Goal: Complete application form: Complete application form

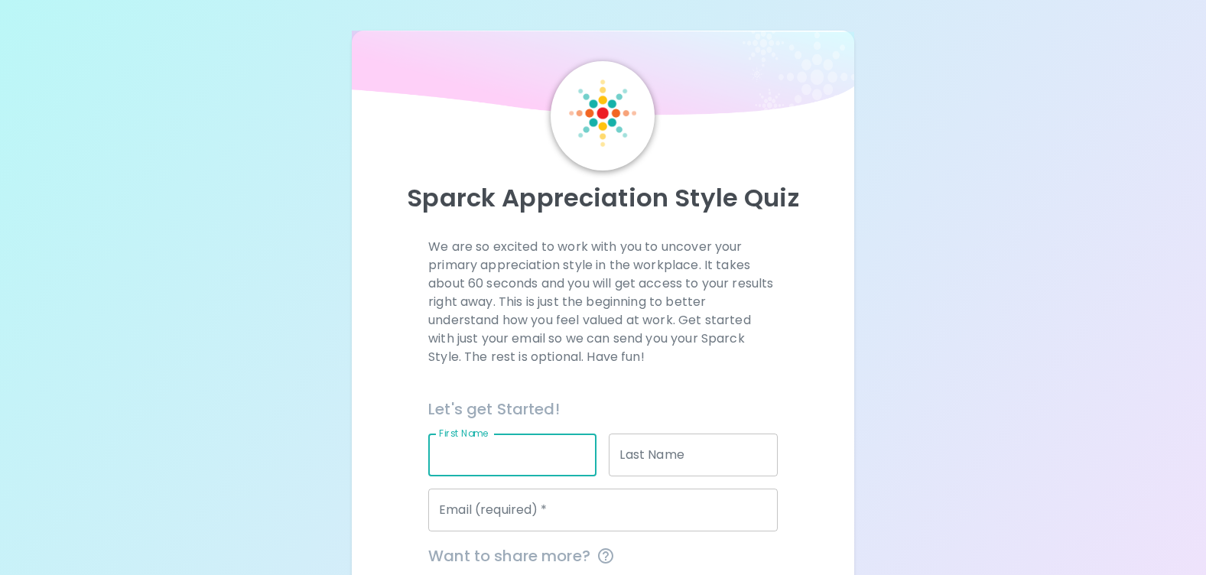
click at [457, 461] on input "First Name" at bounding box center [512, 455] width 168 height 43
type input "[PERSON_NAME]"
type input "[EMAIL_ADDRESS][DOMAIN_NAME]"
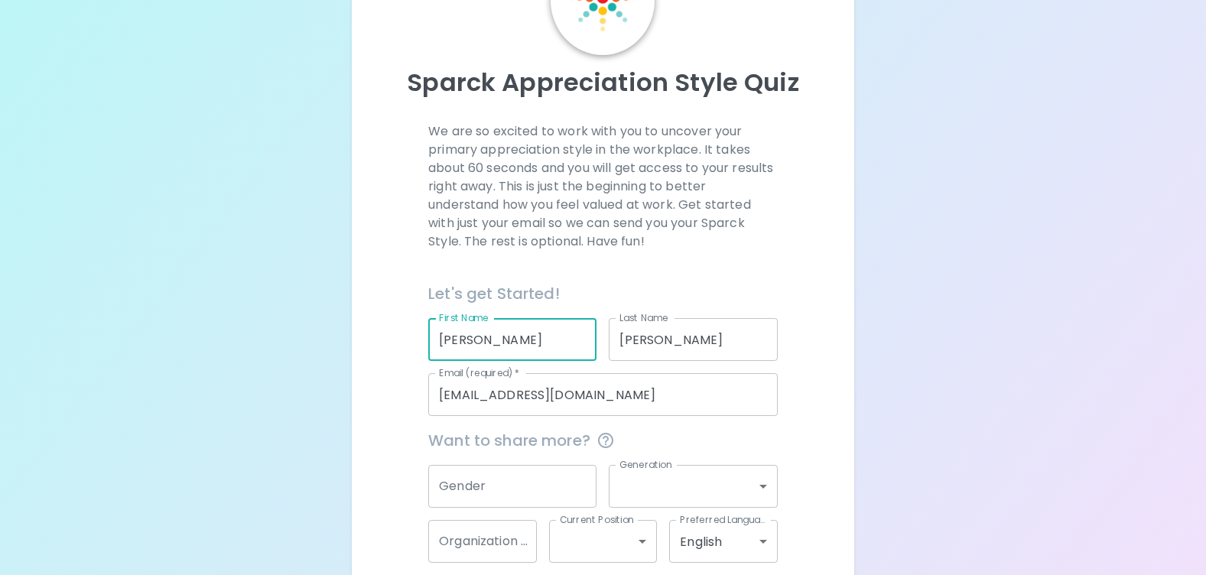
scroll to position [153, 0]
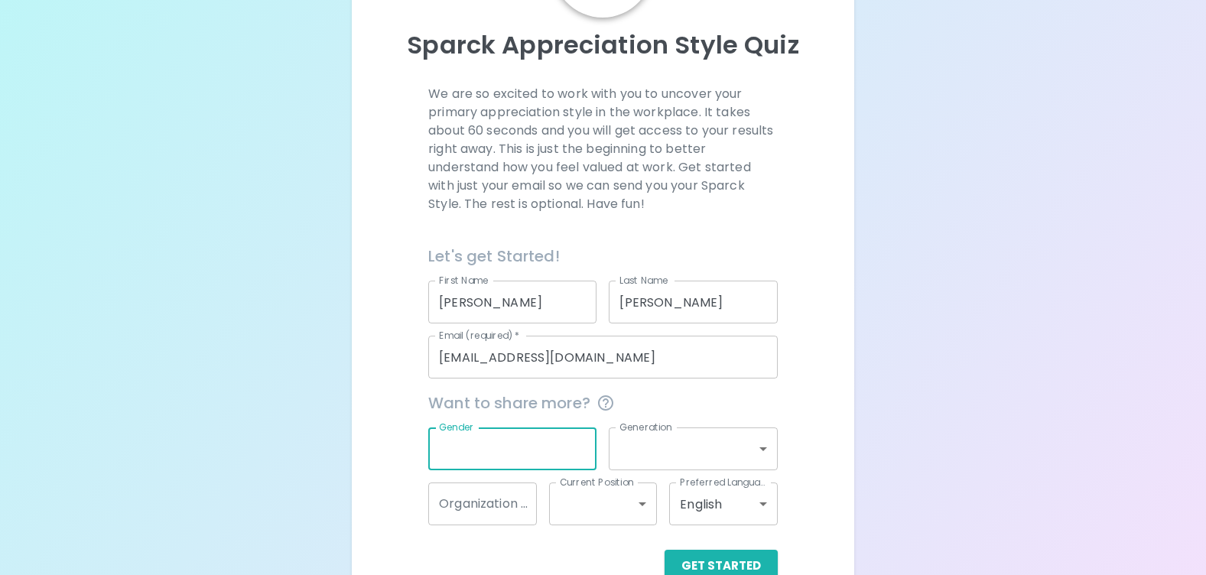
click at [499, 455] on input "Gender" at bounding box center [512, 448] width 168 height 43
type input "[DEMOGRAPHIC_DATA]"
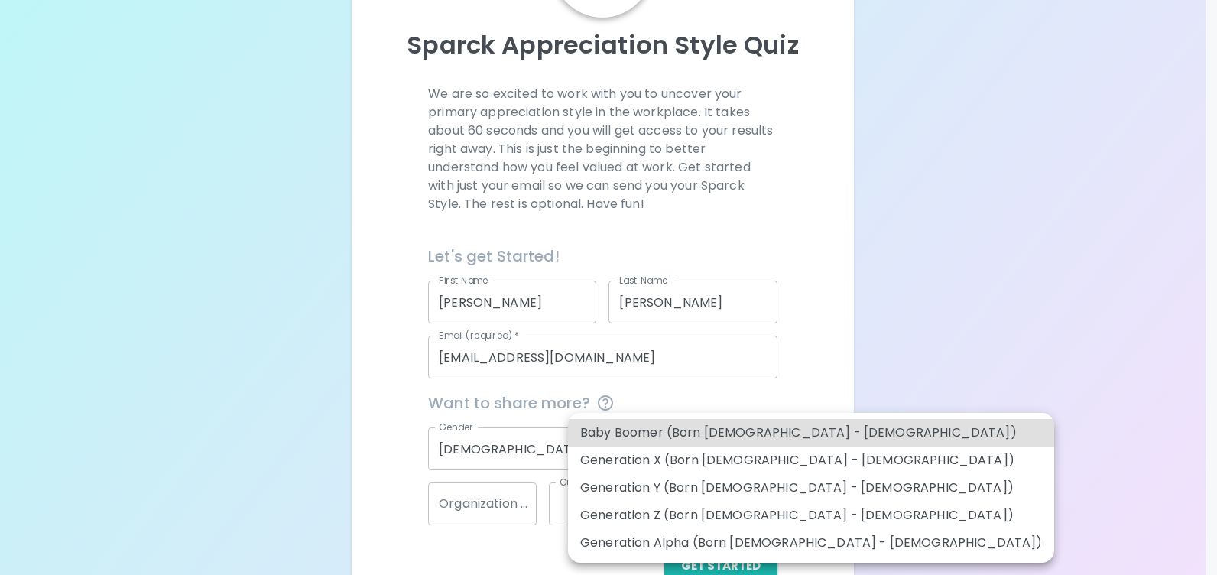
click at [754, 444] on body "Sparck Appreciation Style Quiz We are so excited to work with you to uncover yo…" at bounding box center [608, 229] width 1217 height 765
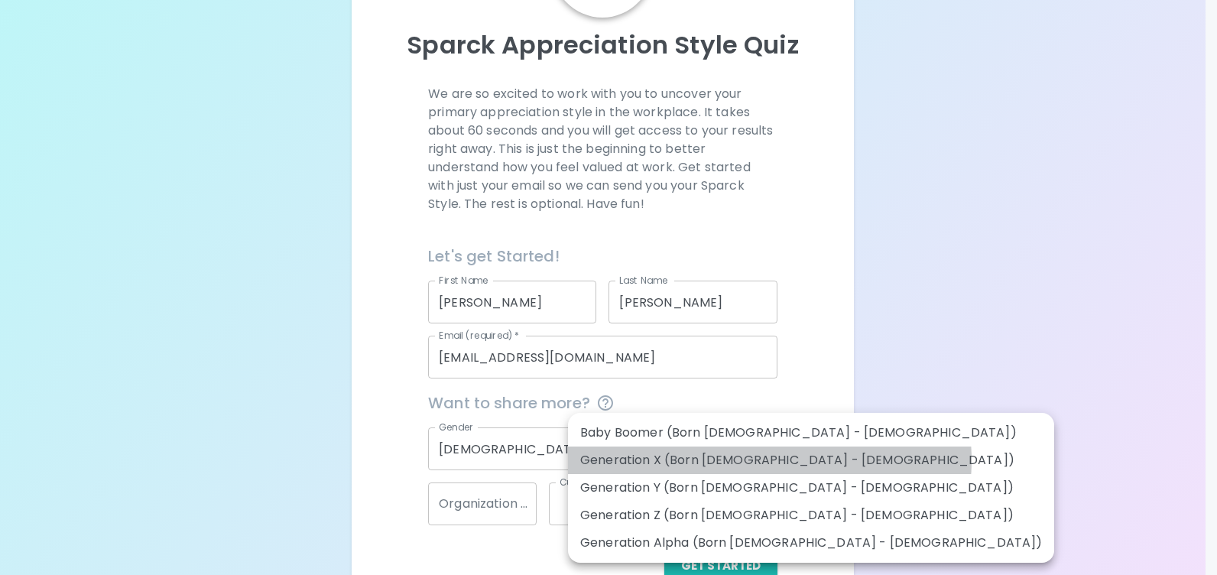
click at [769, 460] on li "Generation X (Born [DEMOGRAPHIC_DATA] - [DEMOGRAPHIC_DATA])" at bounding box center [811, 461] width 486 height 28
type input "generation_x"
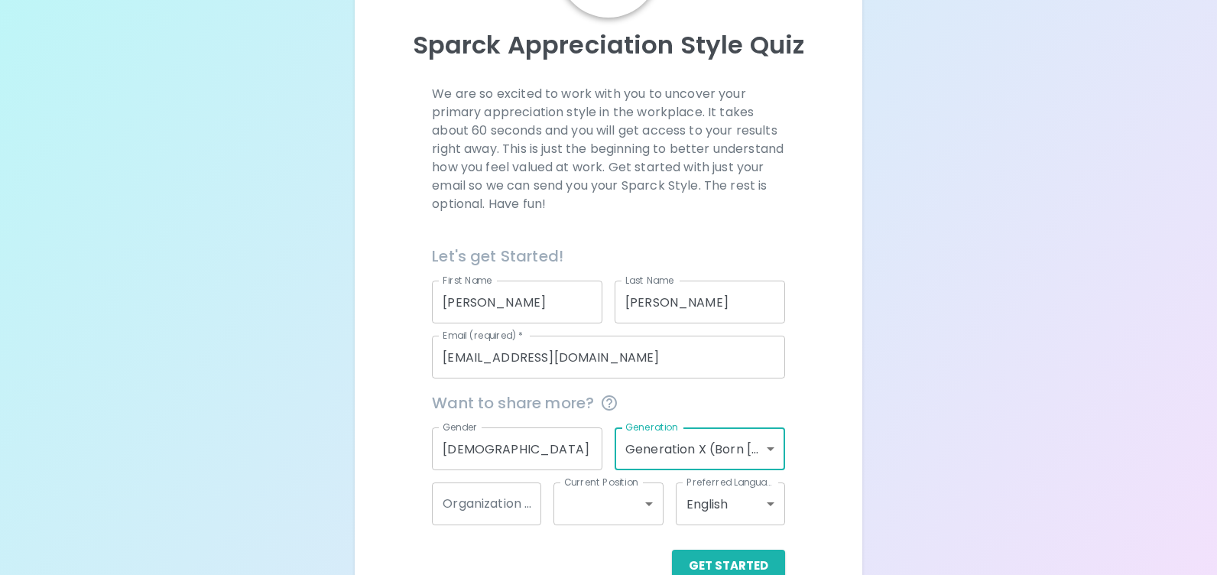
click at [645, 508] on body "Sparck Appreciation Style Quiz We are so excited to work with you to uncover yo…" at bounding box center [608, 229] width 1217 height 765
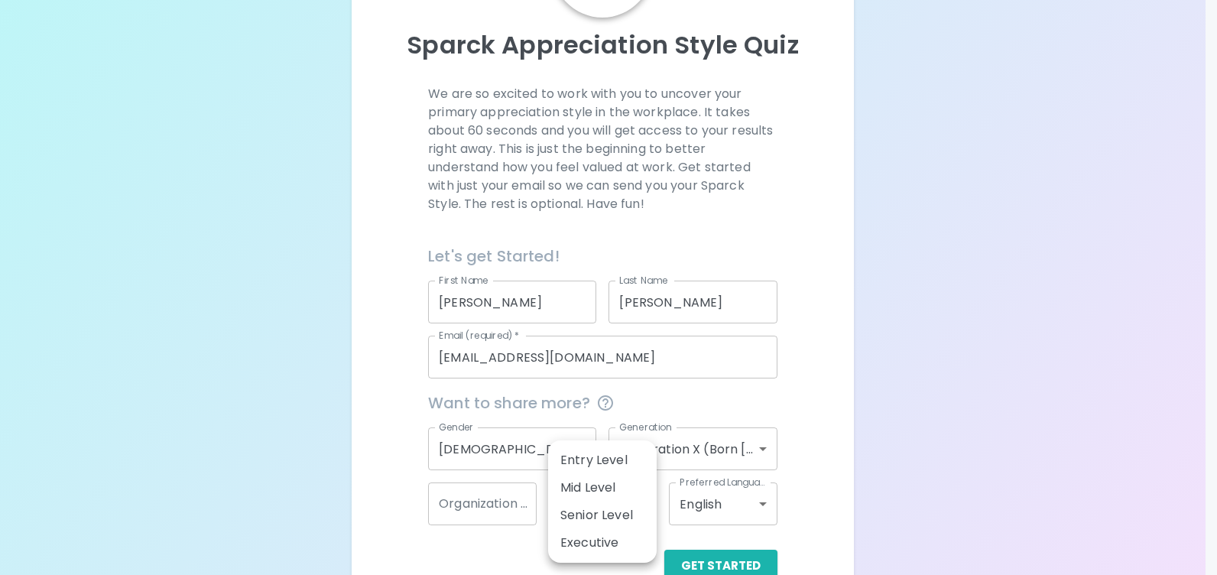
click at [929, 435] on div at bounding box center [608, 287] width 1217 height 575
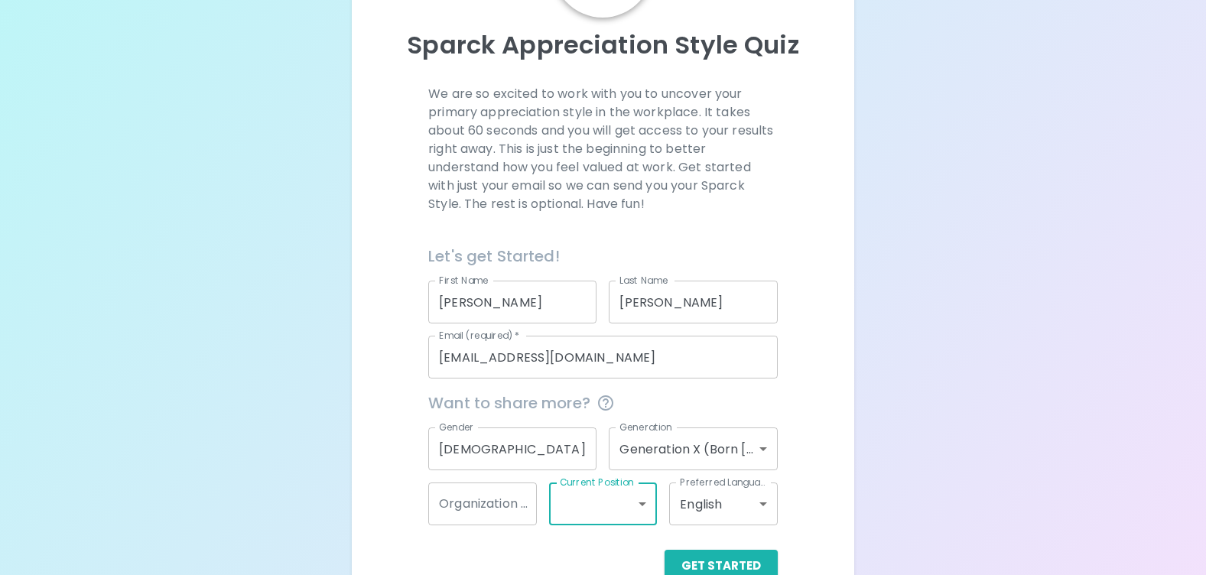
click at [515, 509] on input "Organization Name" at bounding box center [482, 504] width 109 height 43
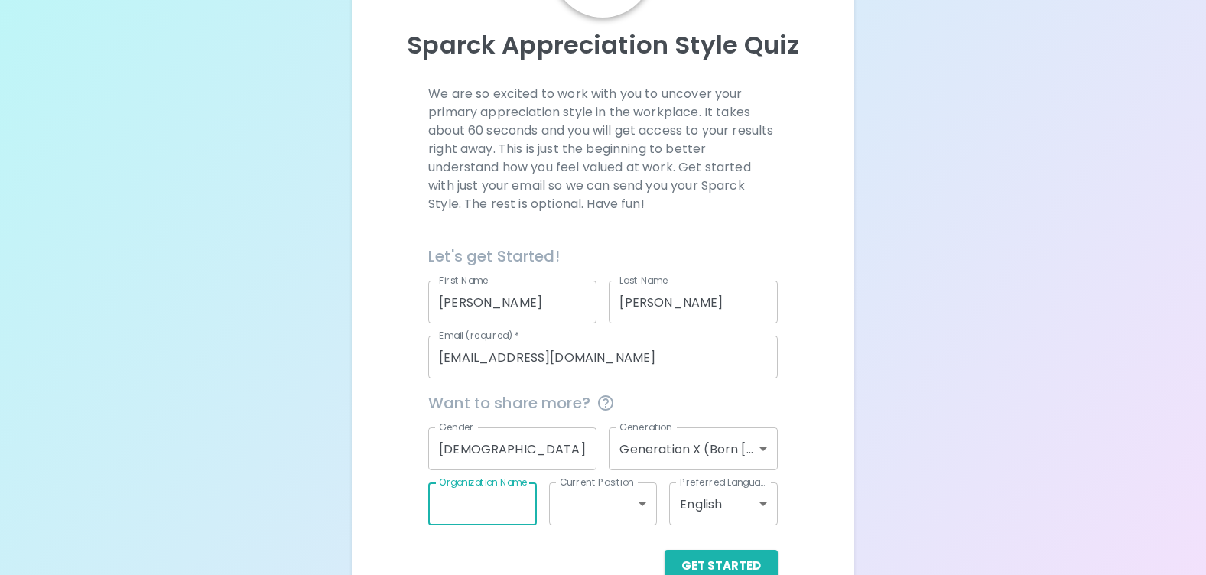
scroll to position [190, 0]
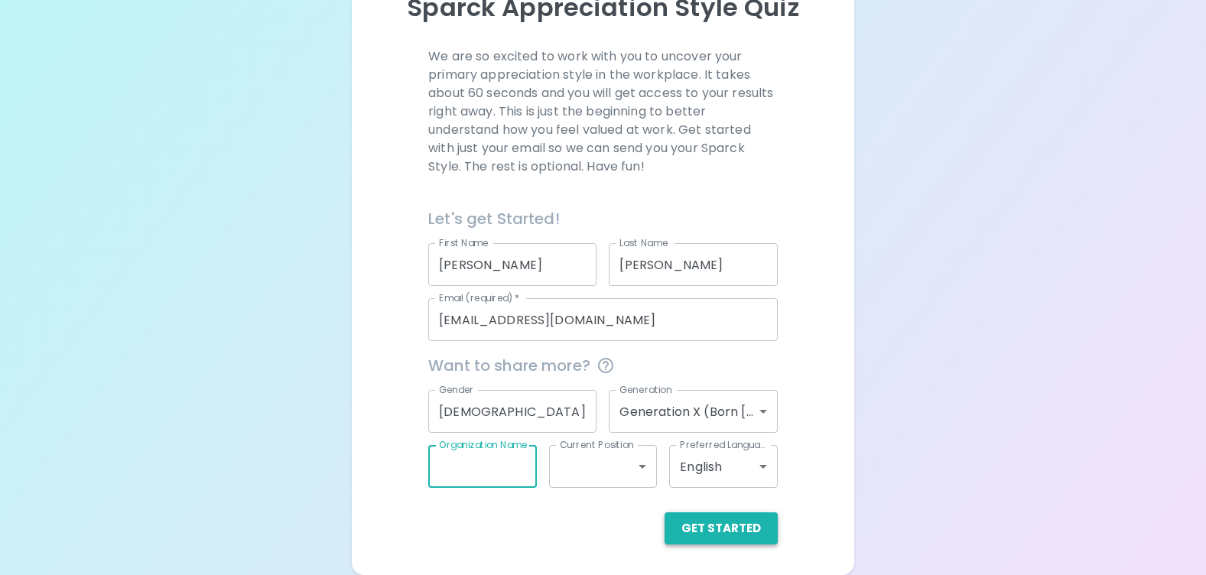
click at [736, 531] on button "Get Started" at bounding box center [721, 528] width 113 height 32
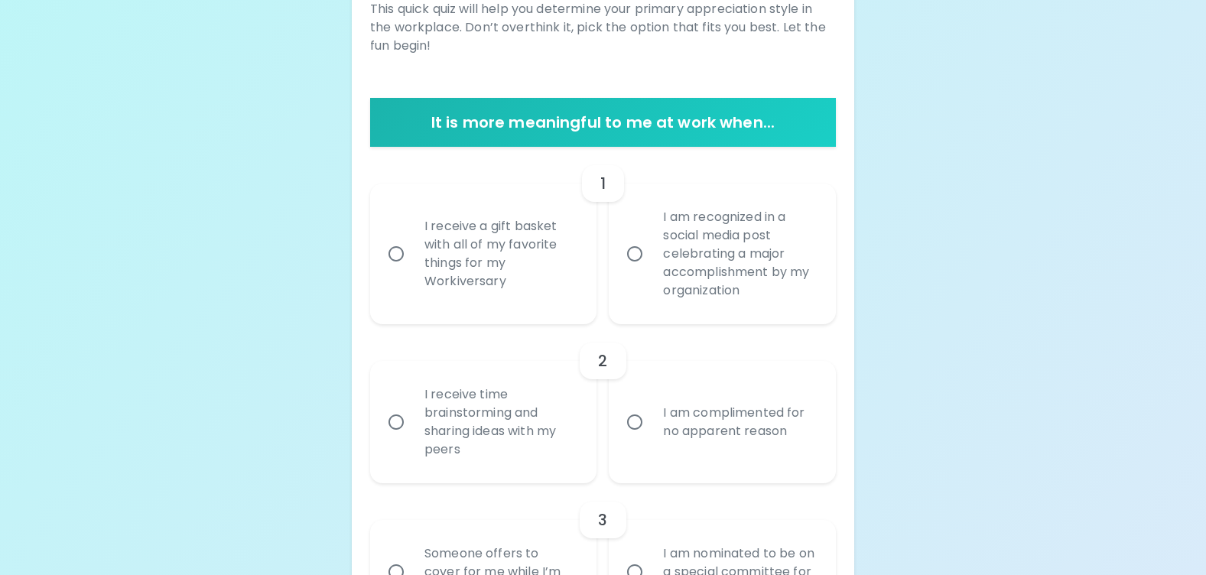
scroll to position [267, 0]
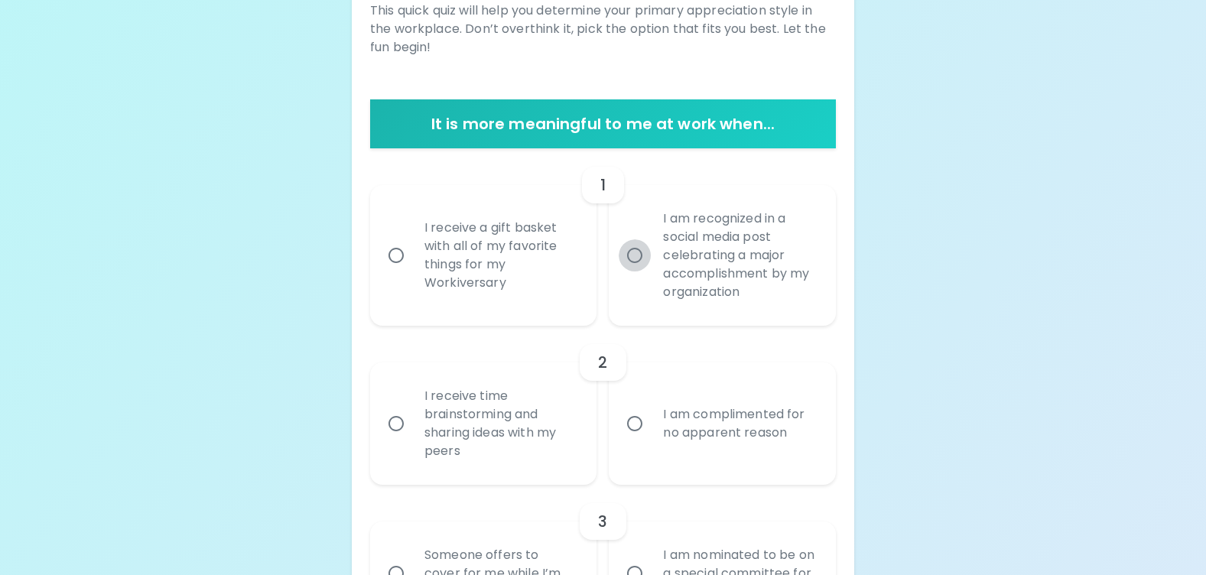
click at [639, 254] on input "I am recognized in a social media post celebrating a major accomplishment by my…" at bounding box center [635, 255] width 32 height 32
radio input "true"
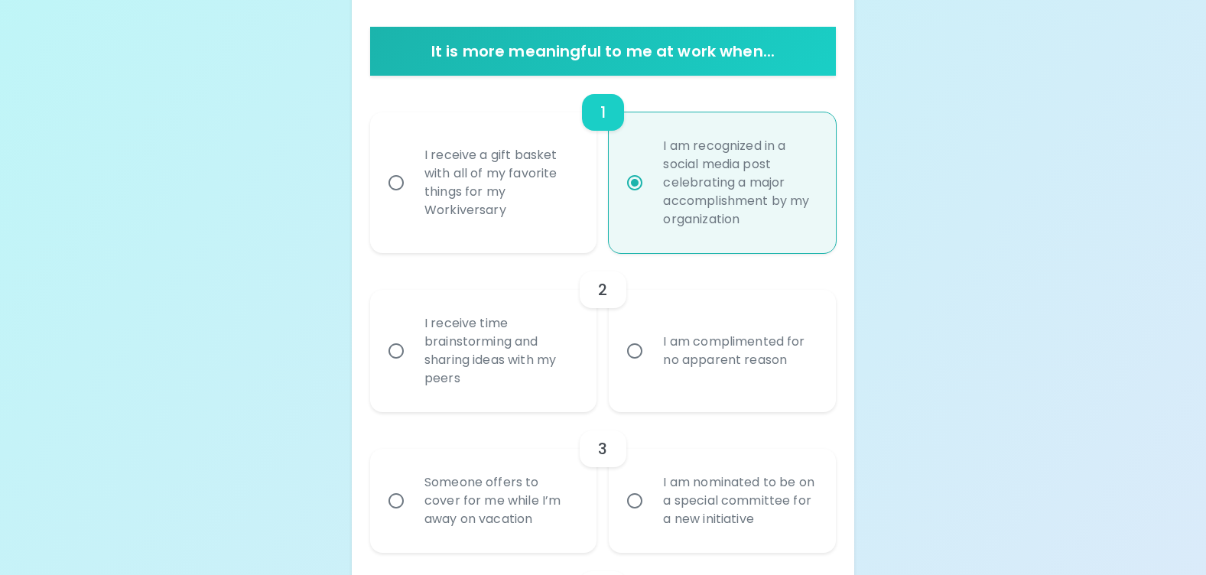
scroll to position [389, 0]
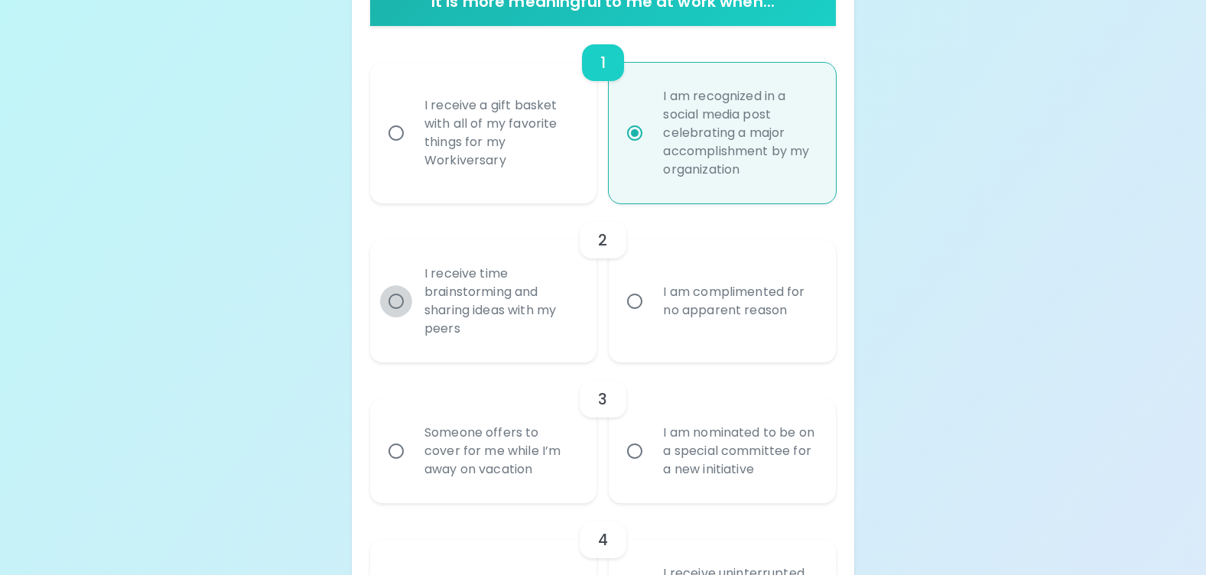
click at [399, 303] on input "I receive time brainstorming and sharing ideas with my peers" at bounding box center [396, 301] width 32 height 32
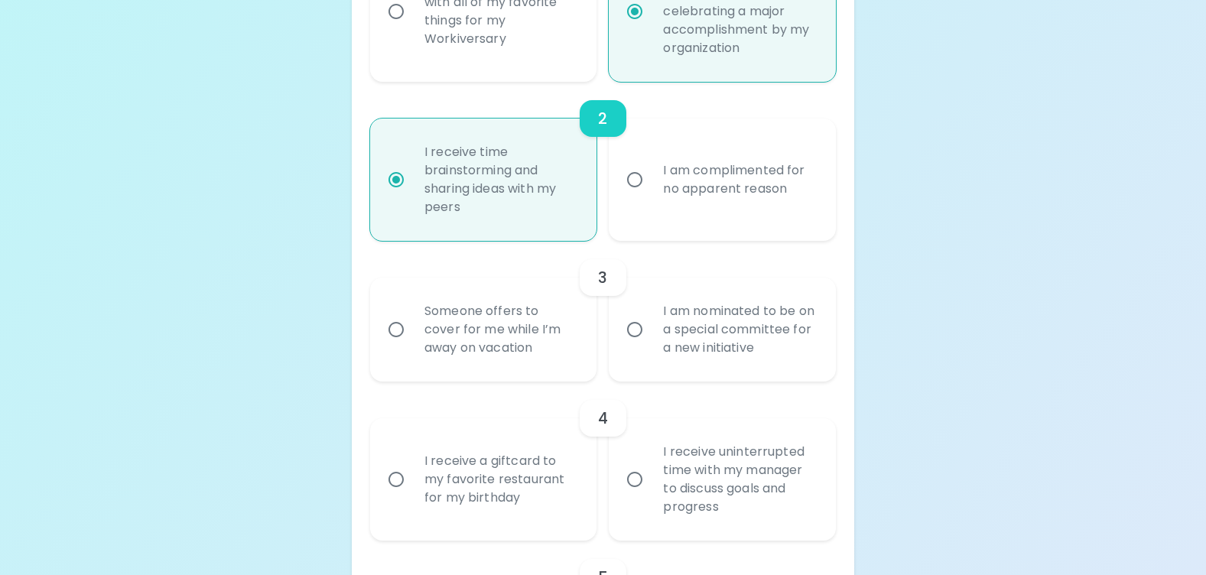
scroll to position [512, 0]
radio input "true"
click at [399, 327] on input "Someone offers to cover for me while I’m away on vacation" at bounding box center [396, 329] width 32 height 32
radio input "false"
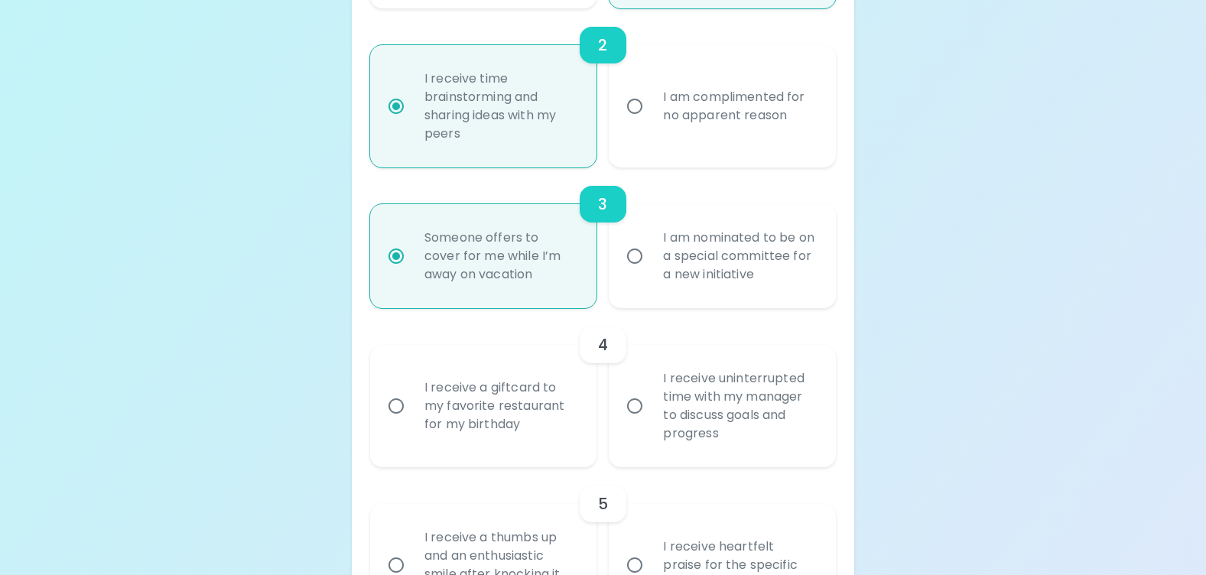
scroll to position [634, 0]
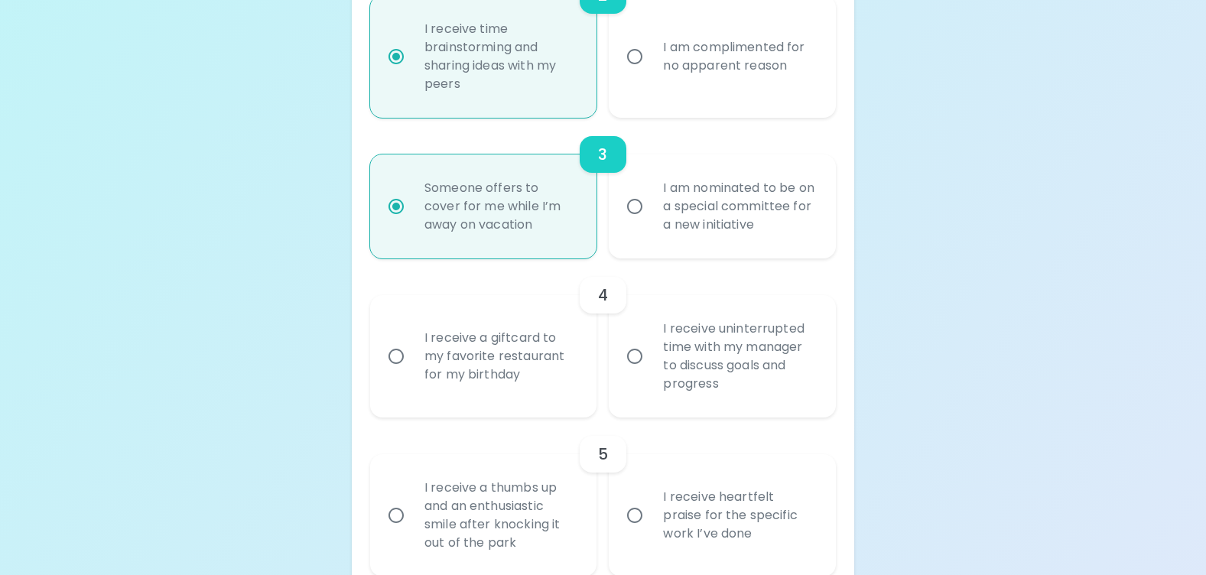
radio input "true"
click at [635, 359] on input "I receive uninterrupted time with my manager to discuss goals and progress" at bounding box center [635, 356] width 32 height 32
radio input "false"
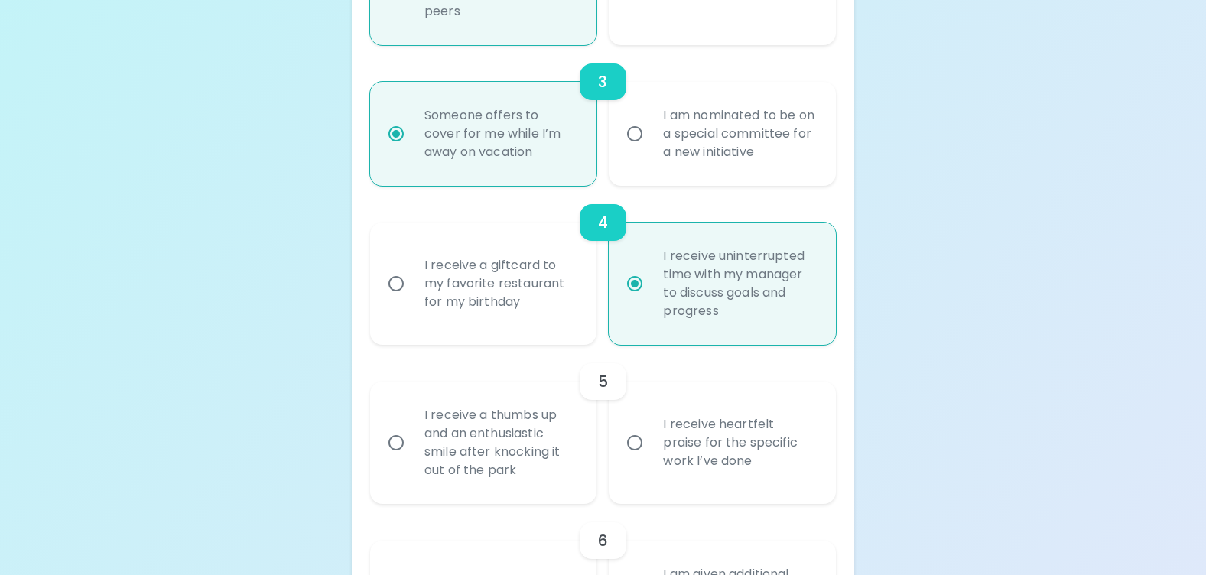
scroll to position [756, 0]
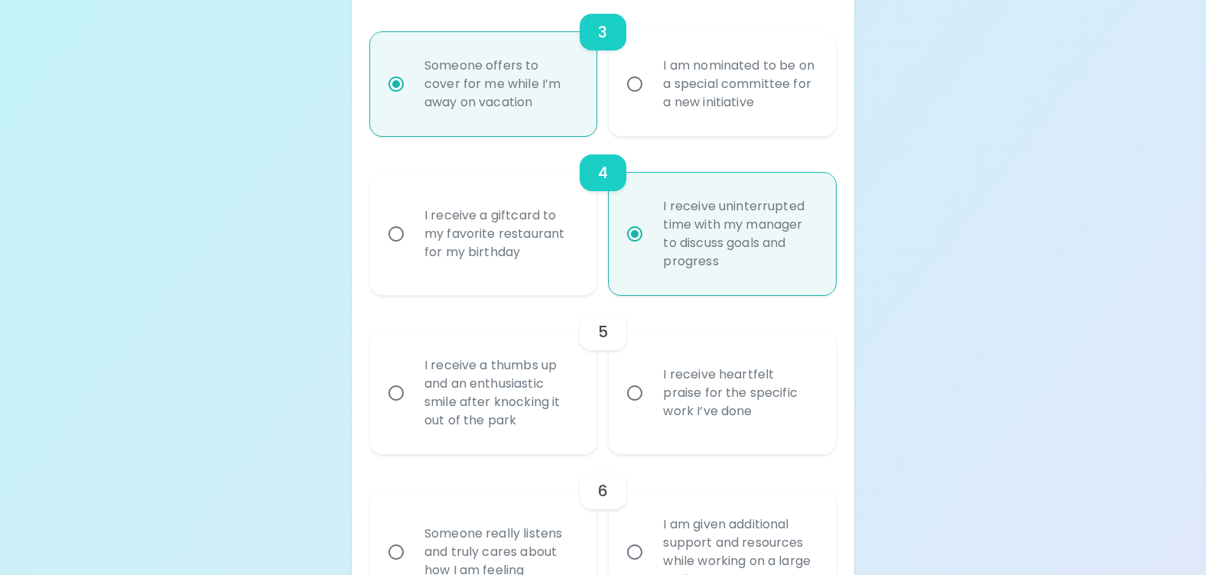
radio input "true"
click at [401, 392] on input "I receive a thumbs up and an enthusiastic smile after knocking it out of the pa…" at bounding box center [396, 393] width 32 height 32
radio input "false"
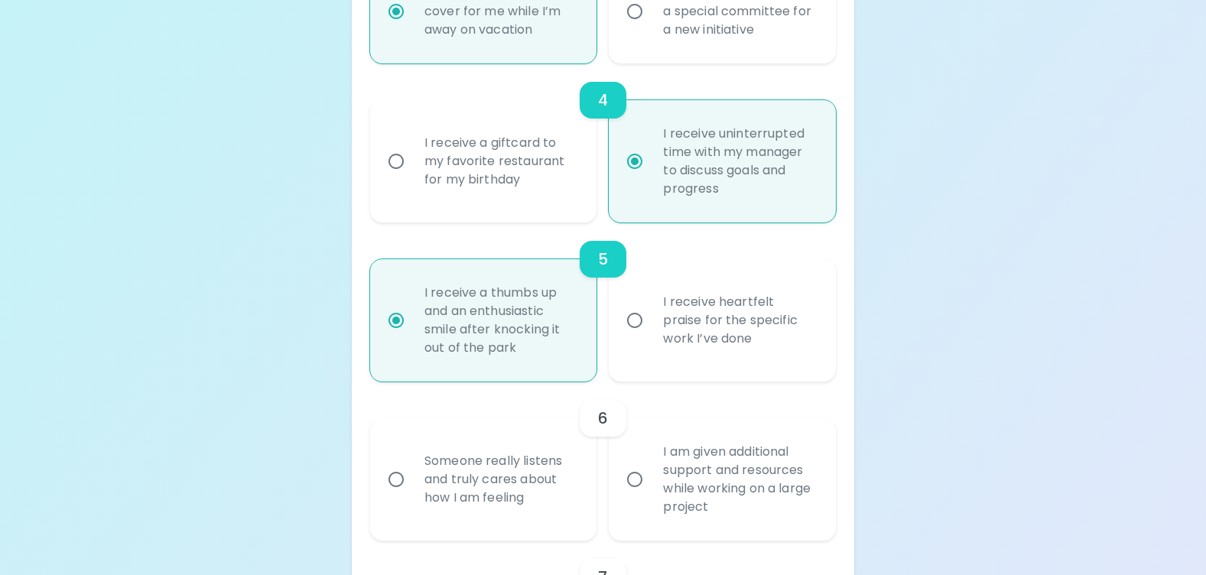
scroll to position [879, 0]
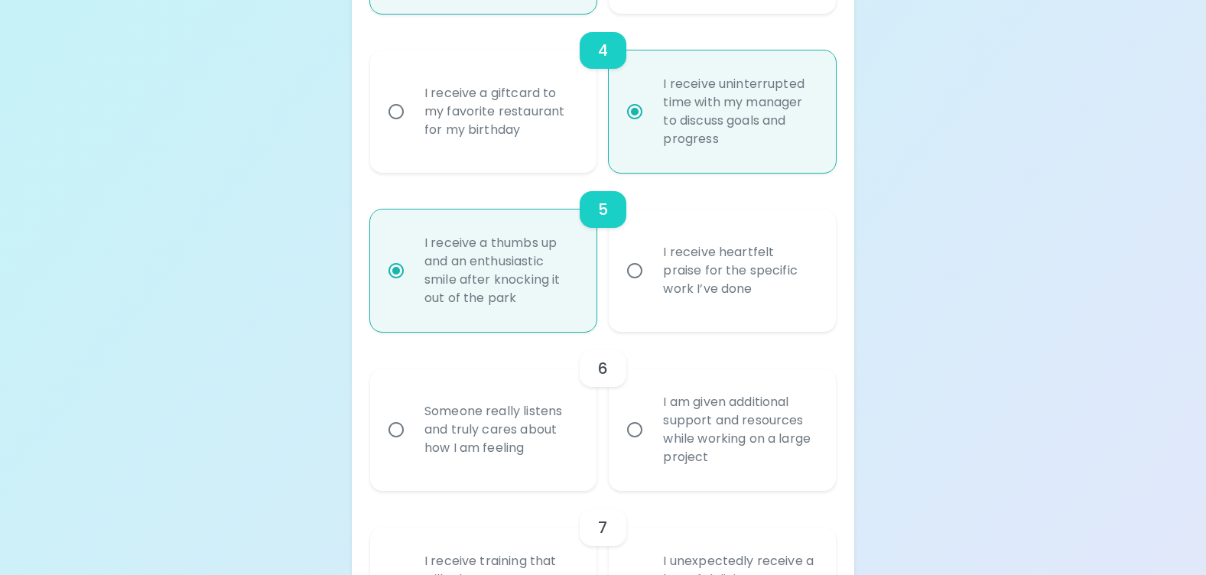
radio input "true"
click at [630, 429] on input "I am given additional support and resources while working on a large project" at bounding box center [635, 430] width 32 height 32
radio input "false"
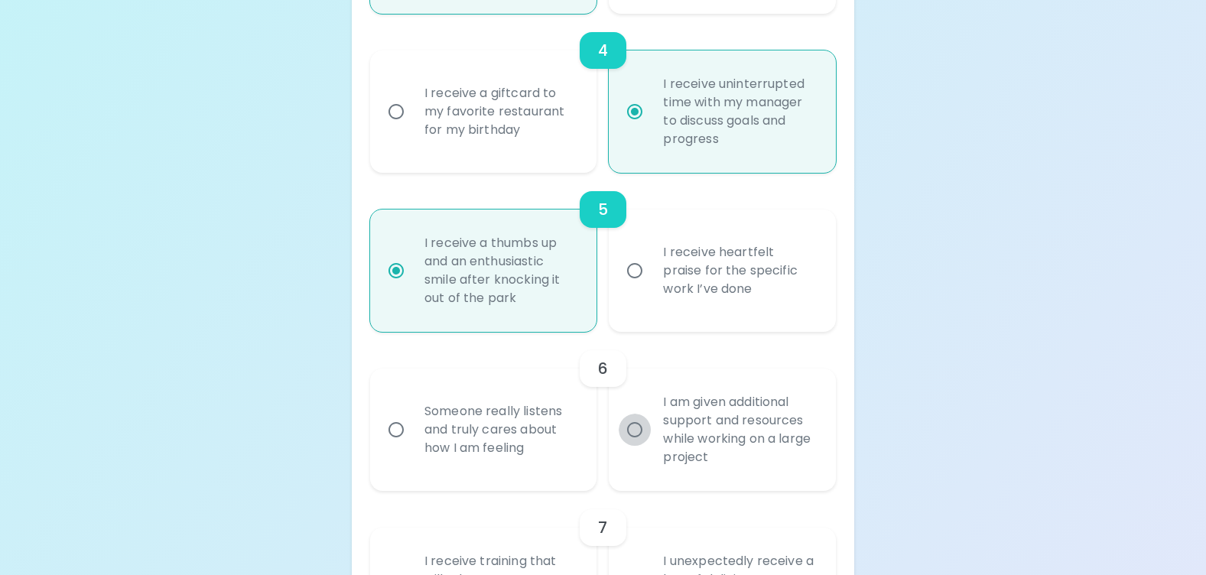
radio input "false"
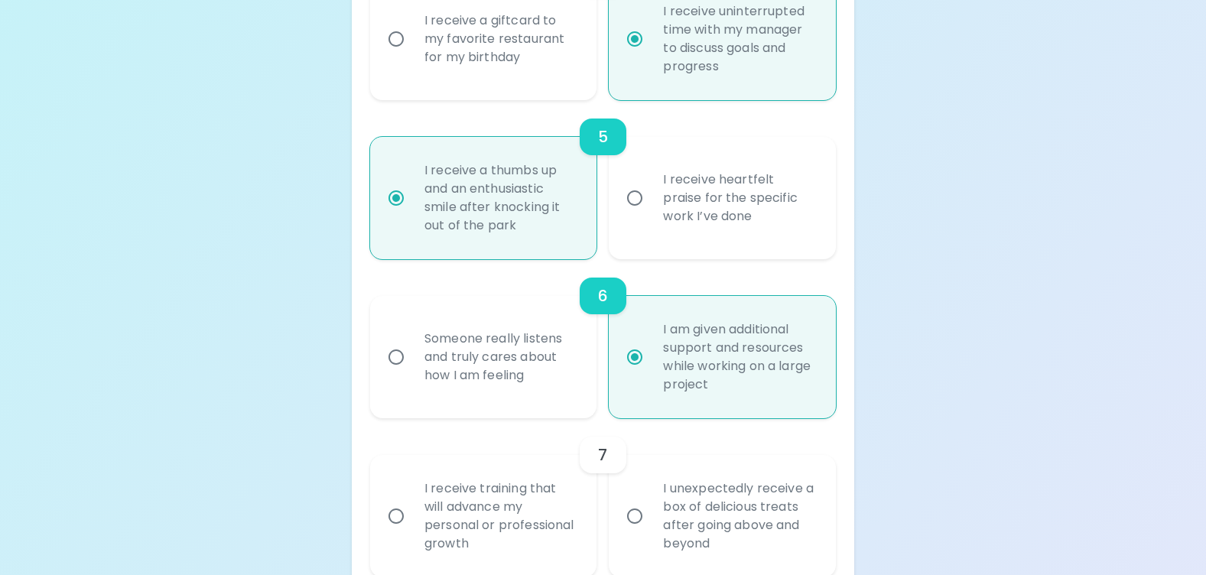
scroll to position [1001, 0]
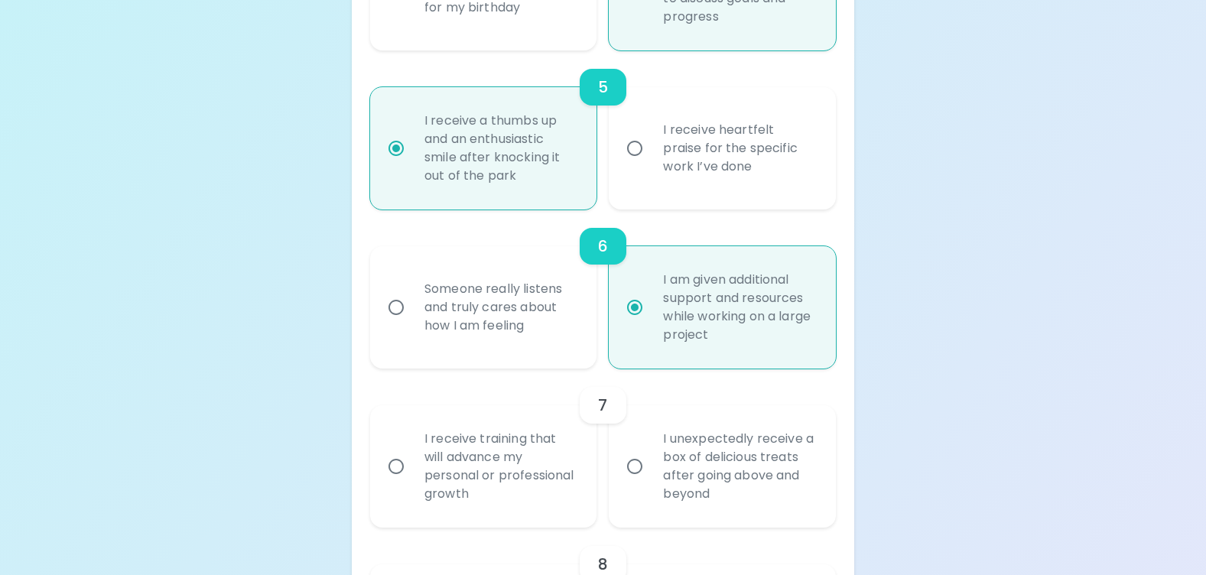
radio input "true"
click at [633, 470] on input "I unexpectedly receive a box of delicious treats after going above and beyond" at bounding box center [635, 466] width 32 height 32
radio input "false"
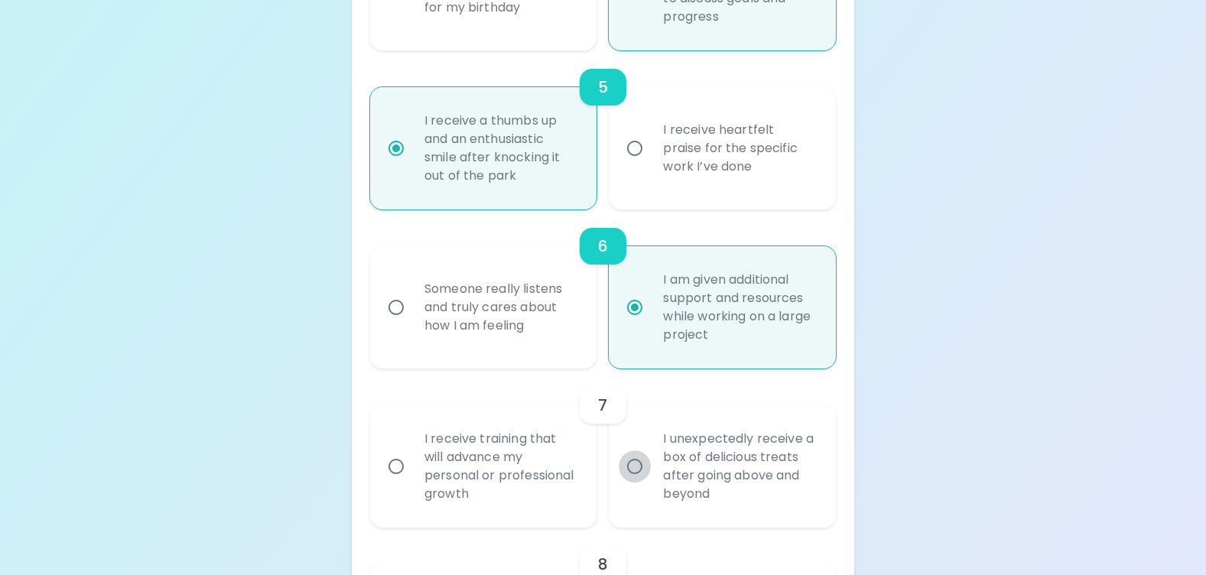
radio input "false"
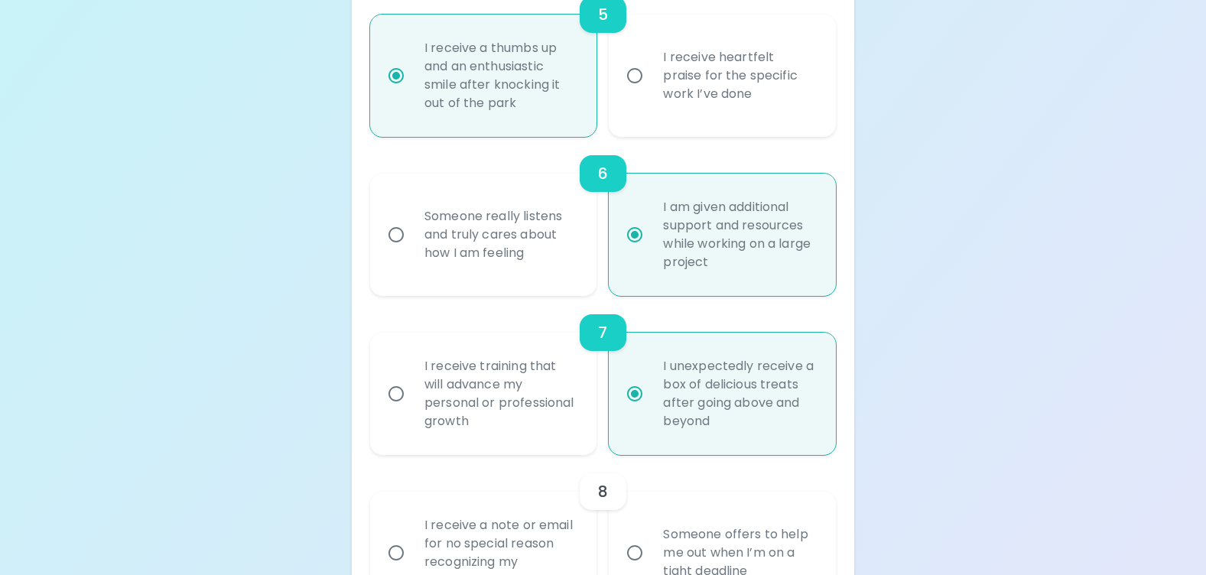
scroll to position [1123, 0]
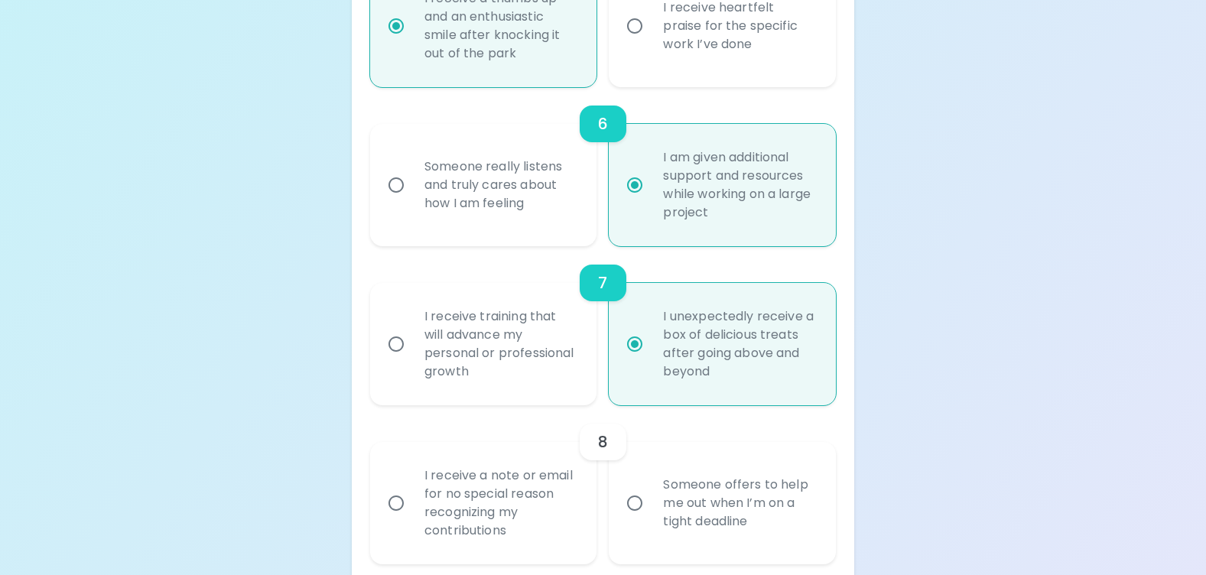
radio input "true"
click at [400, 502] on input "I receive a note or email for no special reason recognizing my contributions" at bounding box center [396, 503] width 32 height 32
radio input "false"
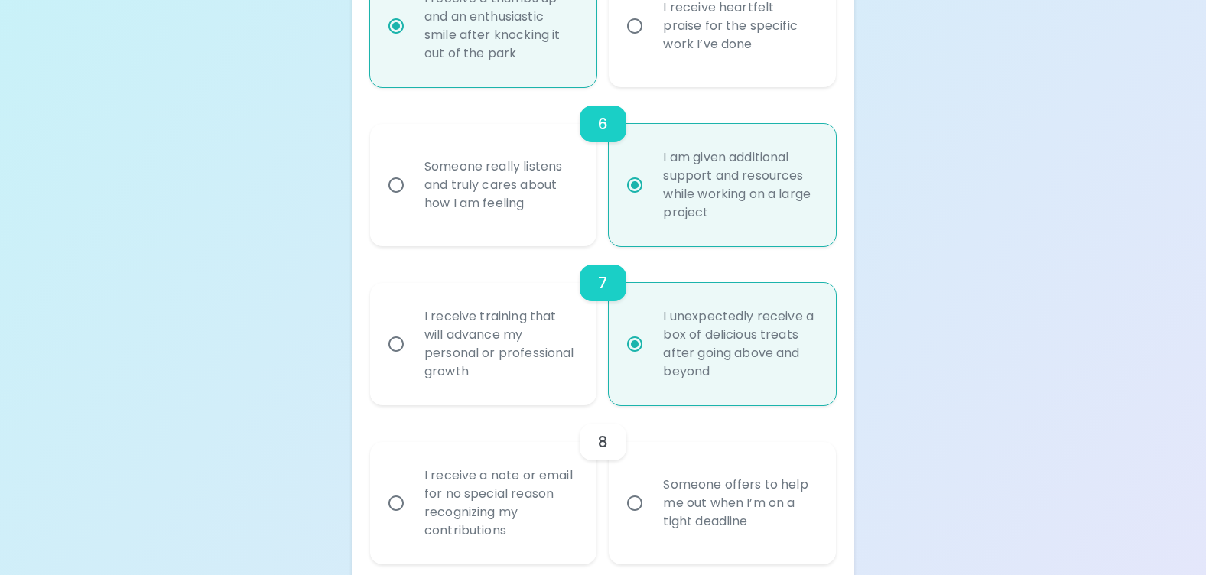
radio input "false"
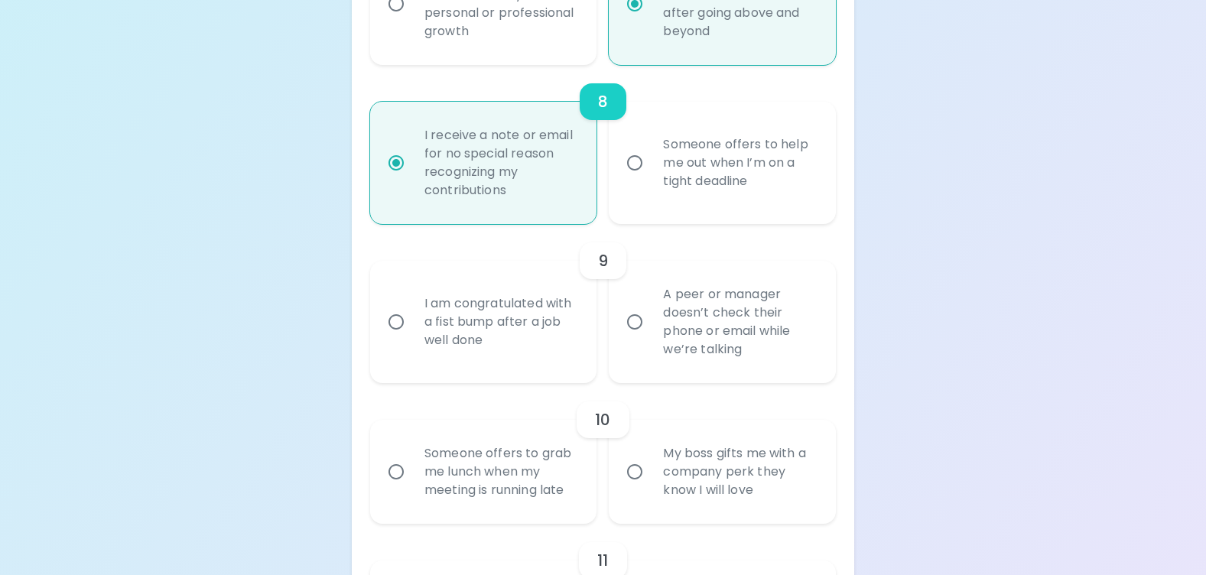
scroll to position [1475, 0]
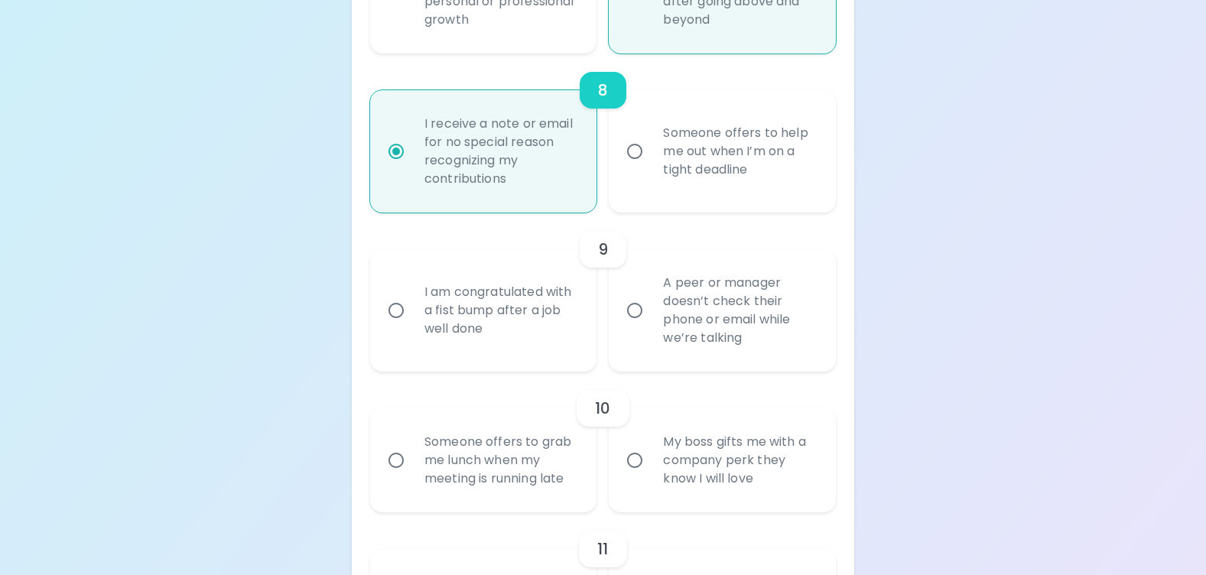
radio input "true"
click at [396, 311] on input "I am congratulated with a fist bump after a job well done" at bounding box center [396, 310] width 32 height 32
radio input "false"
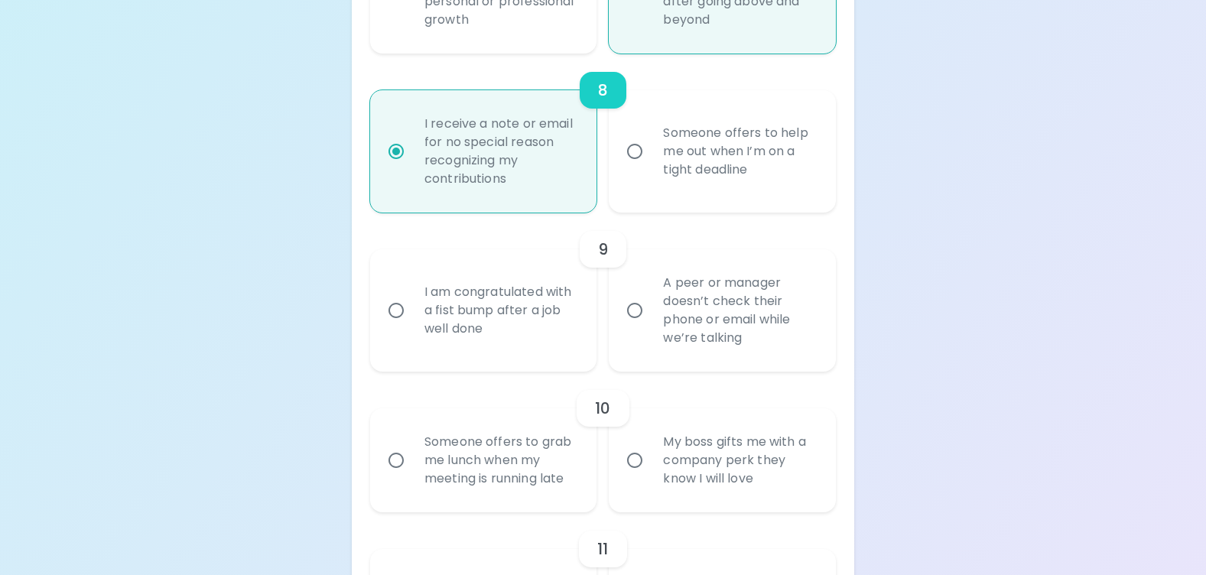
radio input "false"
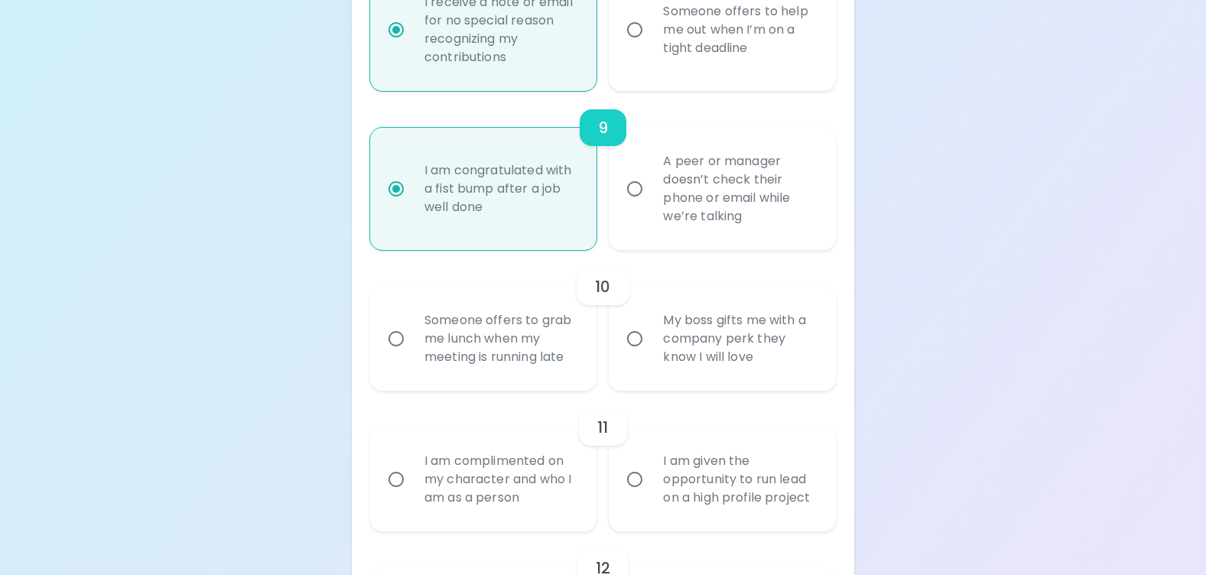
scroll to position [1597, 0]
radio input "true"
click at [399, 338] on input "Someone offers to grab me lunch when my meeting is running late" at bounding box center [396, 338] width 32 height 32
radio input "false"
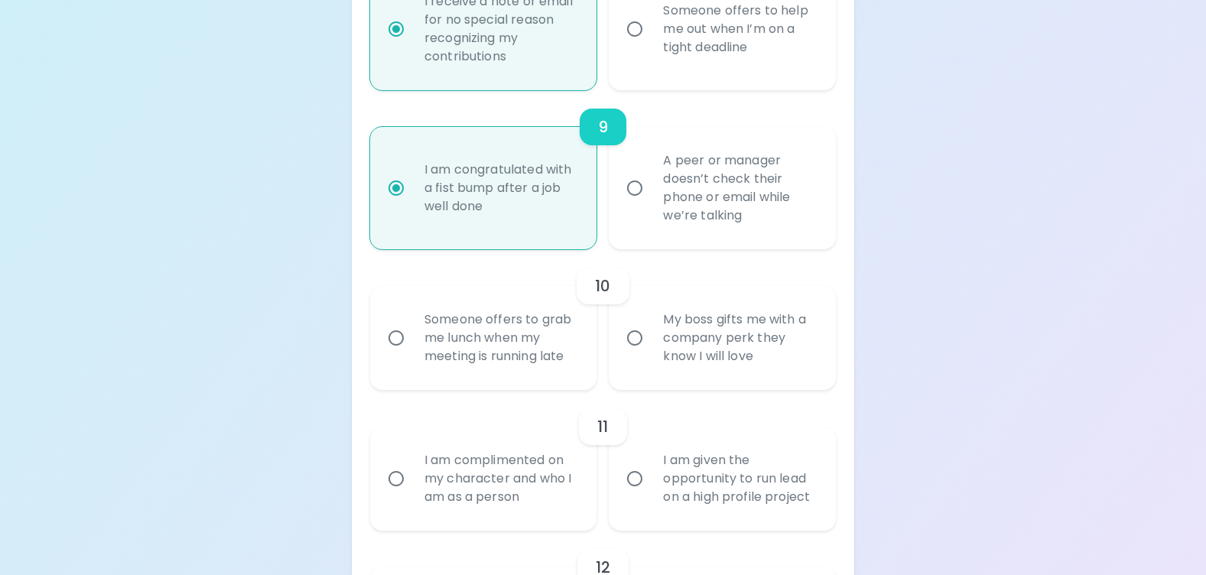
radio input "false"
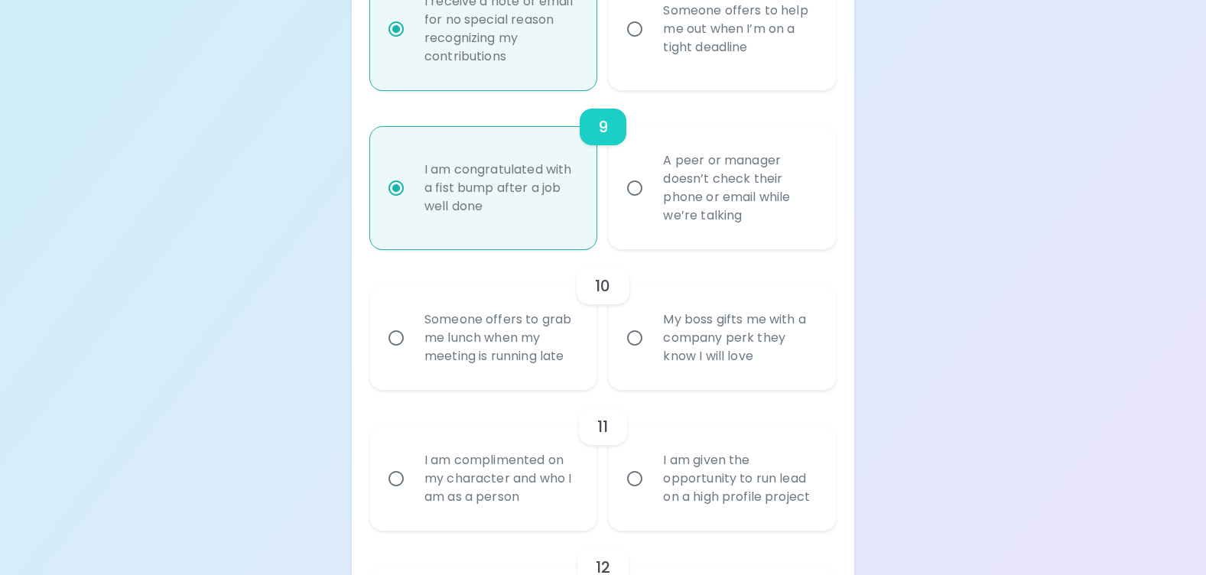
radio input "false"
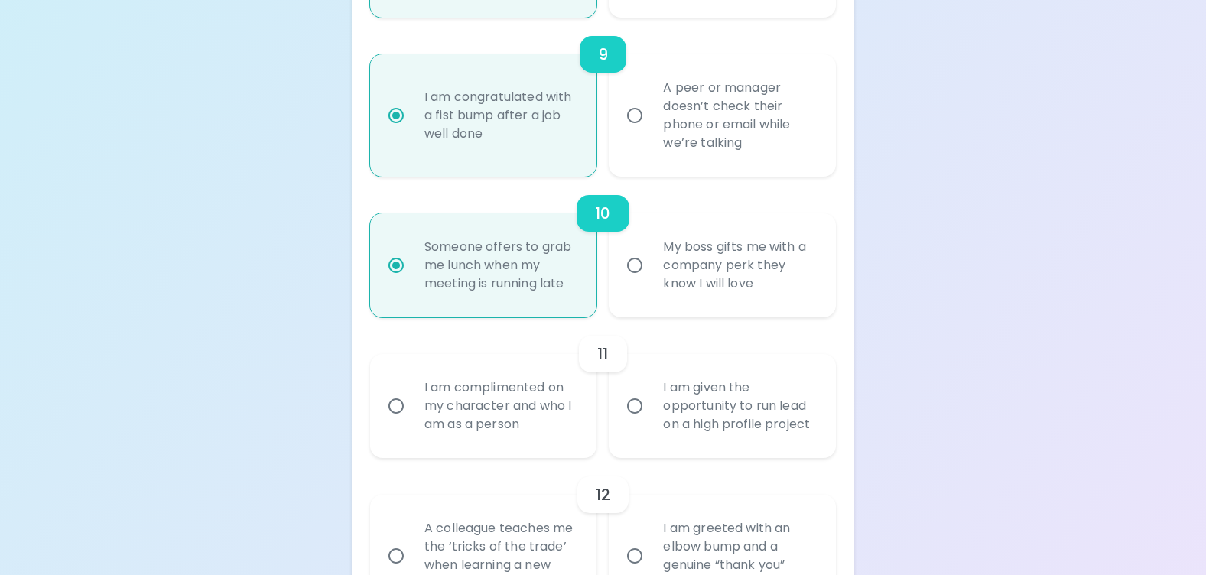
scroll to position [1720, 0]
